Goal: Entertainment & Leisure: Consume media (video, audio)

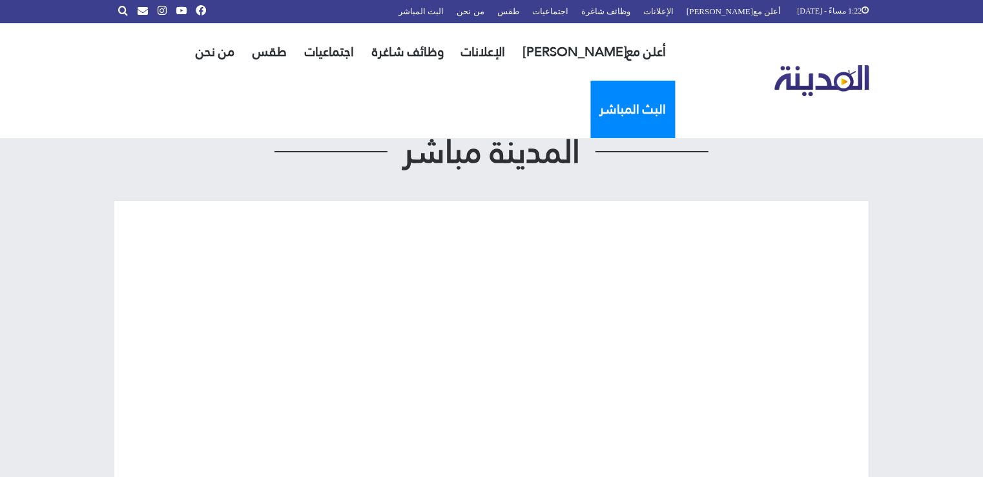
click at [591, 81] on link "البث المباشر" at bounding box center [633, 109] width 85 height 57
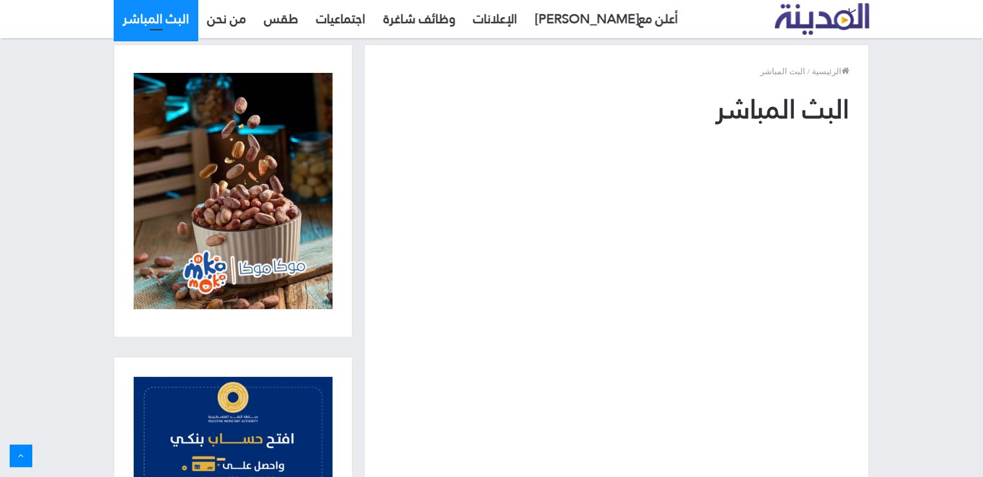
scroll to position [25, 0]
